Goal: Information Seeking & Learning: Learn about a topic

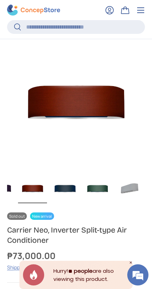
scroll to position [244, 0]
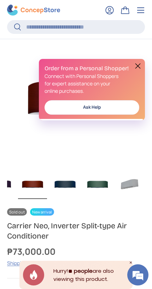
click at [131, 196] on img "Gallery Viewer" at bounding box center [129, 184] width 29 height 30
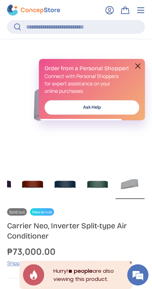
click at [137, 65] on button at bounding box center [137, 66] width 8 height 8
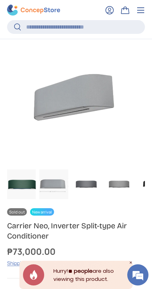
scroll to position [0, 97]
click at [89, 198] on img "Gallery Viewer" at bounding box center [86, 184] width 29 height 30
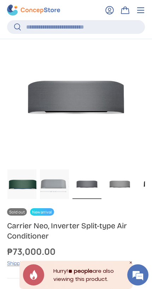
click at [53, 199] on img "Gallery Viewer" at bounding box center [54, 184] width 29 height 30
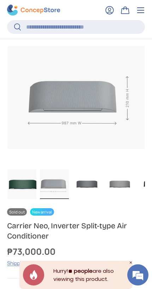
click at [122, 197] on img "Gallery Viewer" at bounding box center [119, 184] width 29 height 30
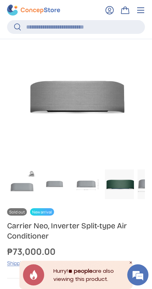
scroll to position [0, 0]
click at [24, 198] on img "Gallery Viewer" at bounding box center [21, 184] width 29 height 30
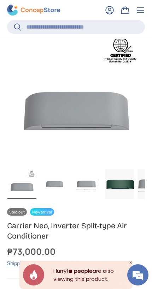
click at [56, 199] on img "Gallery Viewer" at bounding box center [54, 184] width 29 height 30
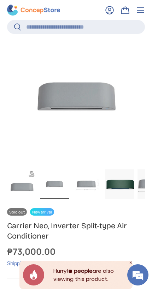
click at [85, 199] on img "Gallery Viewer" at bounding box center [86, 184] width 29 height 30
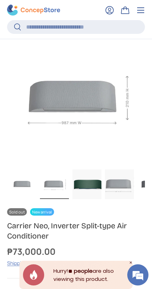
scroll to position [0, 32]
click at [92, 198] on img "Gallery Viewer" at bounding box center [86, 184] width 29 height 30
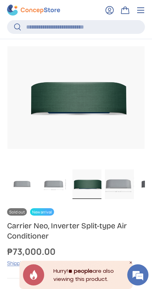
click at [119, 199] on img "Gallery Viewer" at bounding box center [119, 184] width 29 height 30
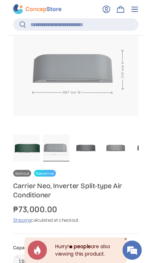
scroll to position [265, 0]
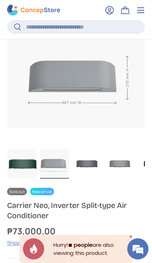
click at [91, 177] on img "Gallery Viewer" at bounding box center [86, 164] width 29 height 30
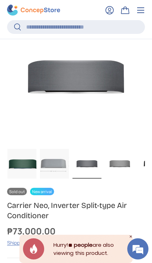
click at [119, 177] on img "Gallery Viewer" at bounding box center [119, 164] width 29 height 30
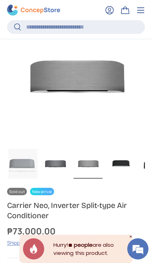
scroll to position [0, 130]
click at [123, 179] on img "Gallery Viewer" at bounding box center [119, 164] width 29 height 30
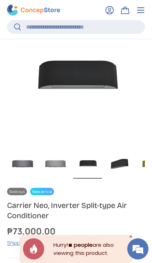
scroll to position [0, 162]
click at [122, 179] on img "Gallery Viewer" at bounding box center [119, 164] width 29 height 30
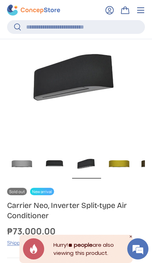
scroll to position [0, 195]
click at [122, 178] on img "Gallery Viewer" at bounding box center [119, 164] width 29 height 30
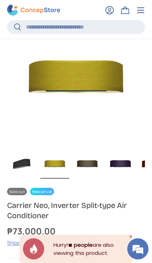
scroll to position [0, 260]
click at [92, 177] on img "Gallery Viewer" at bounding box center [86, 164] width 29 height 30
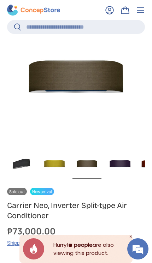
click at [122, 177] on img "Gallery Viewer" at bounding box center [119, 164] width 29 height 30
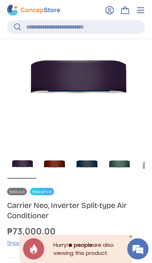
scroll to position [0, 0]
click at [63, 179] on img "Gallery Viewer" at bounding box center [54, 164] width 29 height 30
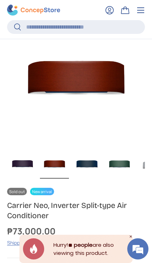
click at [91, 177] on img "Gallery Viewer" at bounding box center [86, 164] width 29 height 30
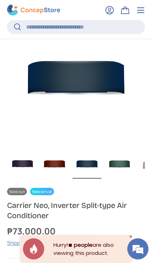
click at [118, 177] on img "Gallery Viewer" at bounding box center [119, 164] width 29 height 30
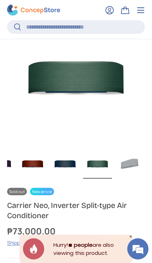
click at [133, 178] on img "Gallery Viewer" at bounding box center [129, 164] width 29 height 30
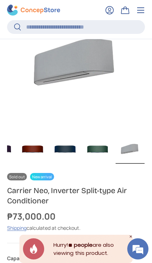
click at [133, 223] on div "₱73,000.00" at bounding box center [76, 216] width 138 height 13
click at [131, 235] on icon "Close" at bounding box center [131, 237] width 4 height 4
